Goal: Navigation & Orientation: Go to known website

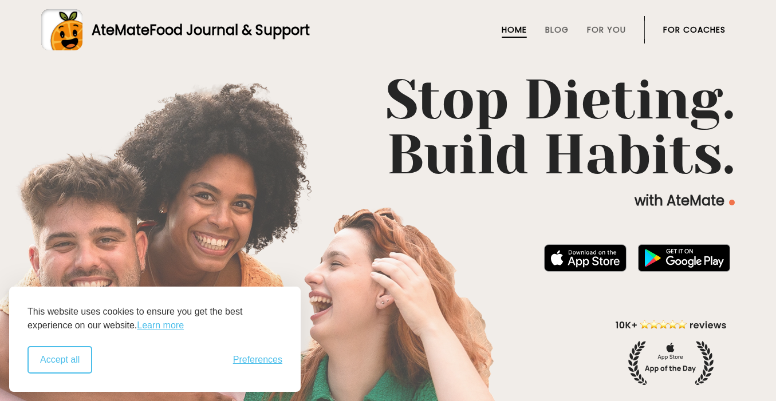
click at [68, 359] on button "Accept all" at bounding box center [59, 359] width 65 height 27
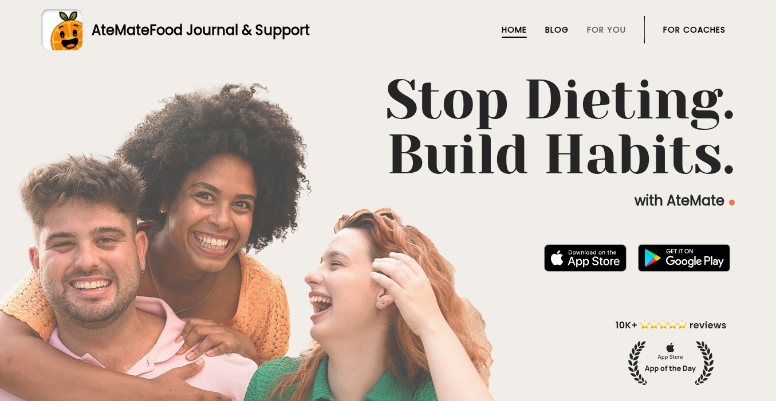
click at [559, 26] on link "Blog" at bounding box center [556, 29] width 23 height 9
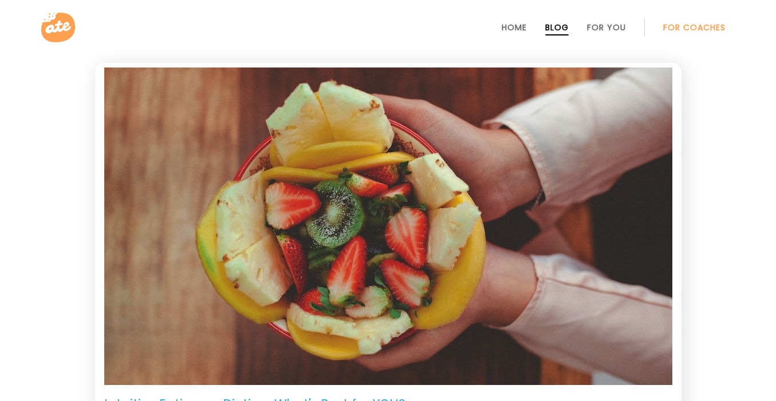
click at [688, 27] on link "For Coaches" at bounding box center [694, 27] width 62 height 9
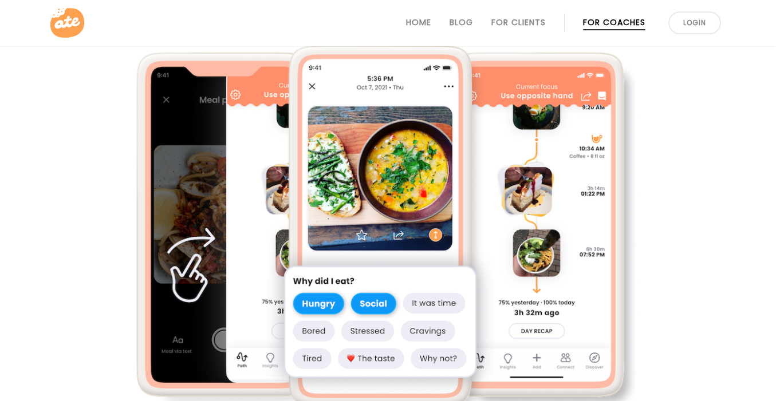
scroll to position [516, 0]
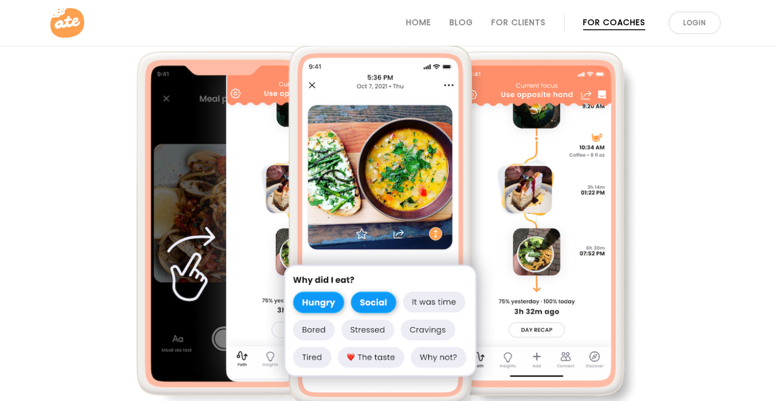
drag, startPoint x: 416, startPoint y: 219, endPoint x: 380, endPoint y: 2, distance: 219.3
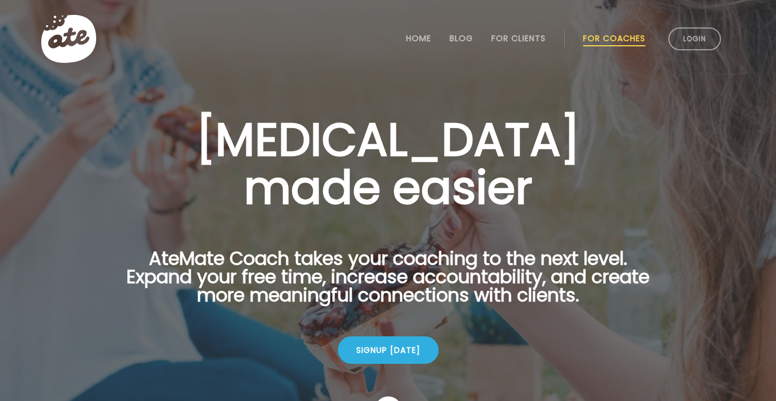
scroll to position [0, 0]
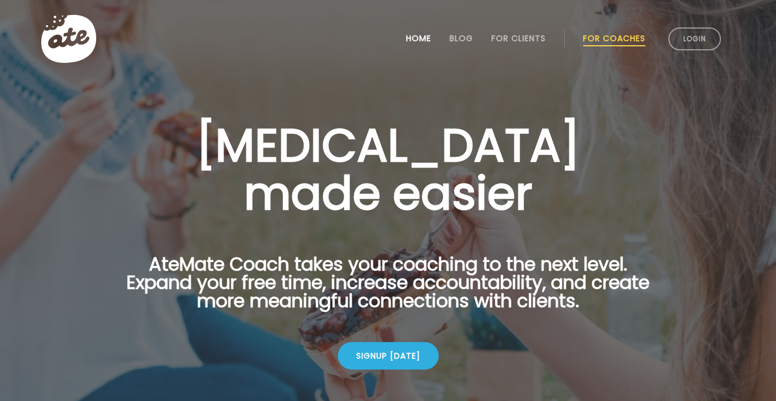
click at [414, 40] on link "Home" at bounding box center [418, 38] width 25 height 9
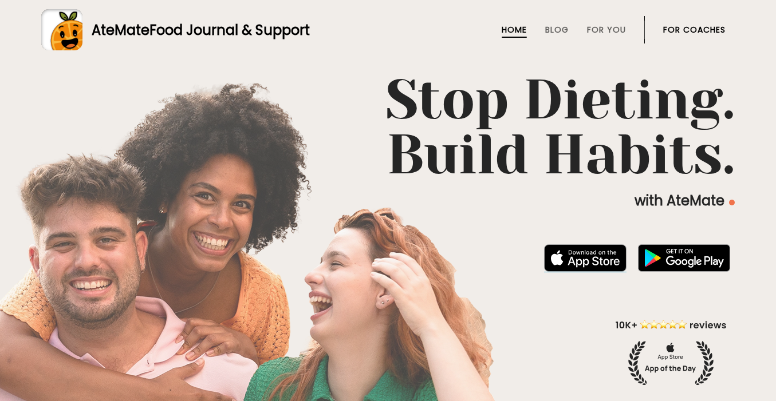
click at [571, 258] on img at bounding box center [585, 257] width 82 height 27
